Goal: Task Accomplishment & Management: Manage account settings

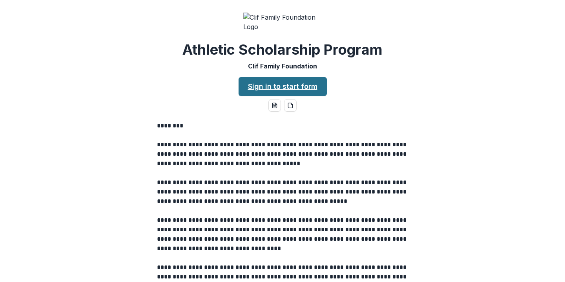
click at [314, 96] on link "Sign in to start form" at bounding box center [283, 86] width 88 height 19
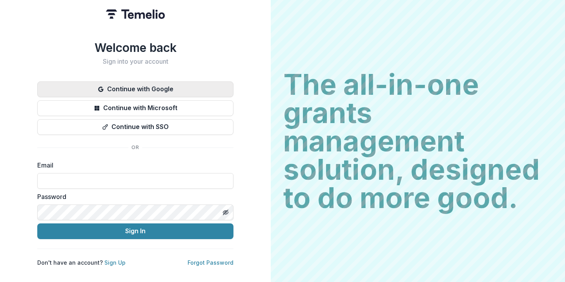
click at [182, 90] on button "Continue with Google" at bounding box center [135, 89] width 196 height 16
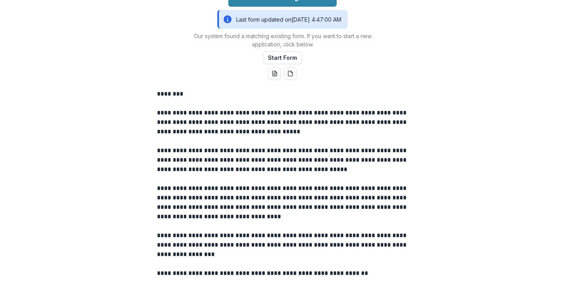
scroll to position [107, 0]
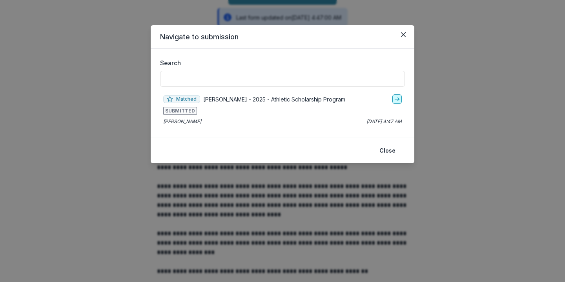
click at [399, 100] on icon "go-to" at bounding box center [397, 99] width 6 height 6
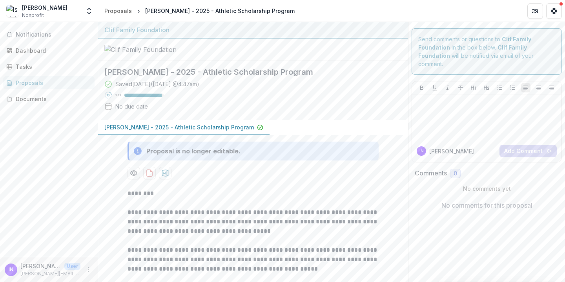
click at [41, 84] on div "Proposals" at bounding box center [52, 83] width 73 height 8
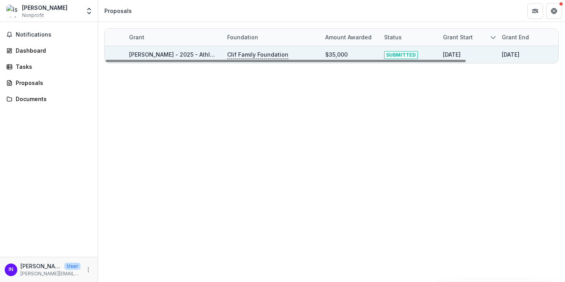
click at [441, 51] on div "09/01/2025" at bounding box center [468, 54] width 59 height 17
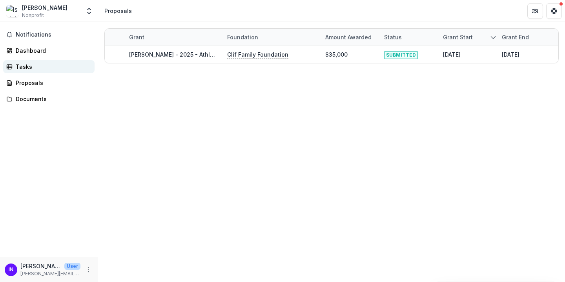
click at [30, 67] on div "Tasks" at bounding box center [52, 66] width 73 height 8
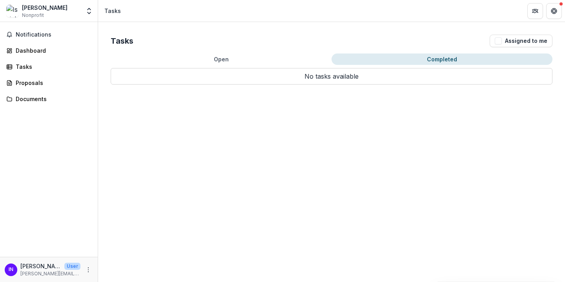
click at [432, 61] on button "Completed" at bounding box center [442, 58] width 221 height 11
click at [554, 12] on icon "Get Help" at bounding box center [555, 13] width 2 height 2
